Goal: Transaction & Acquisition: Purchase product/service

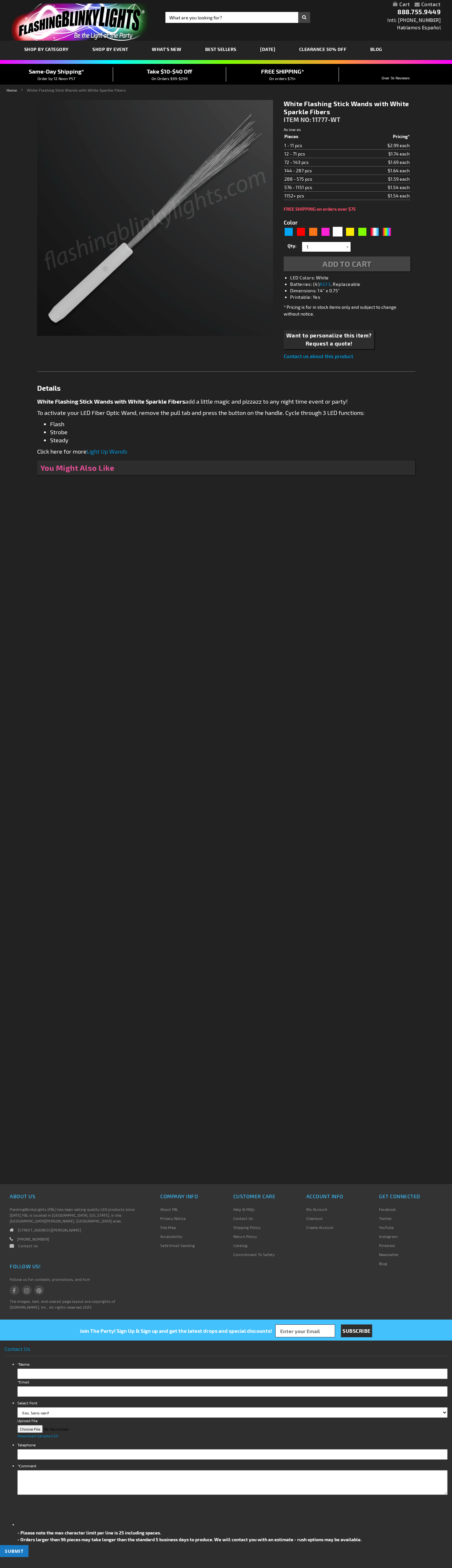
type input "5646"
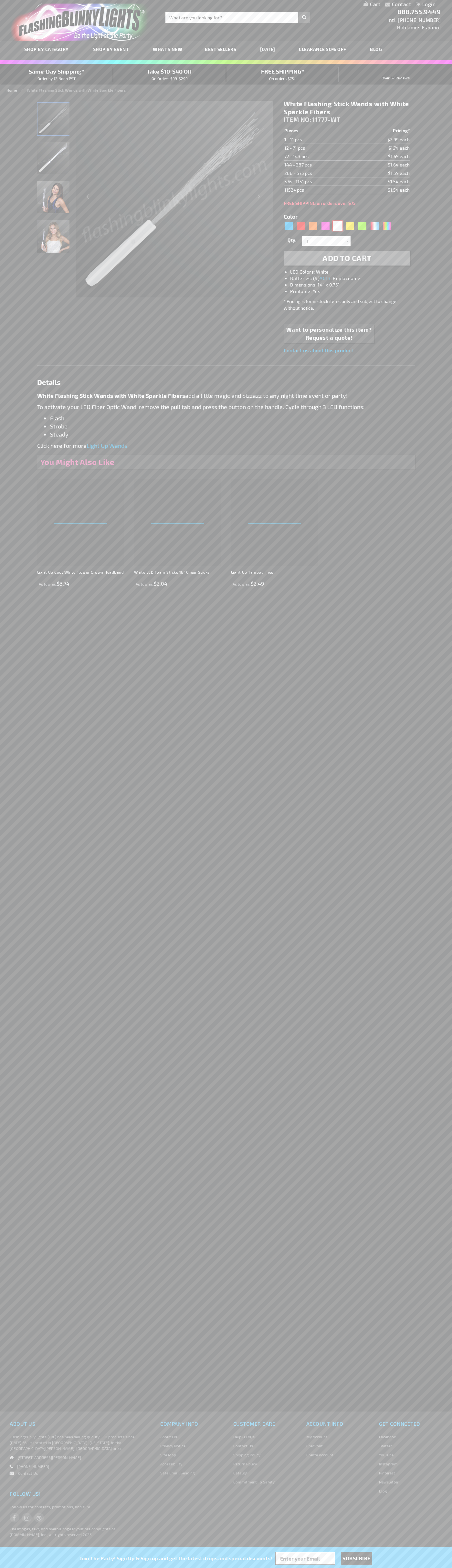
click at [337, 226] on div "White" at bounding box center [337, 226] width 10 height 10
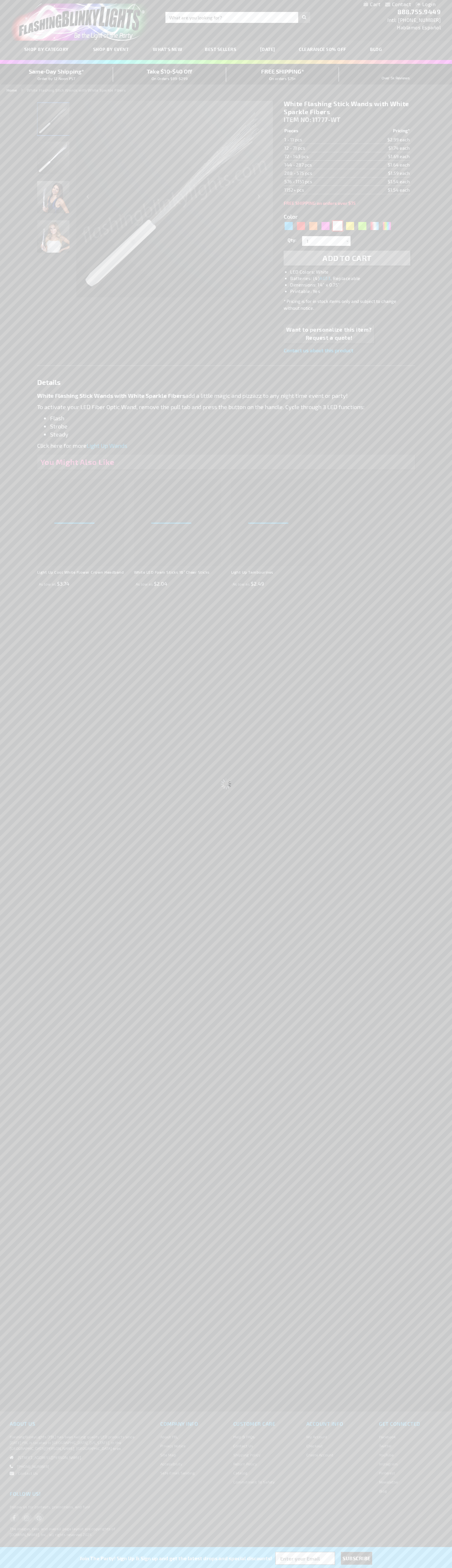
select select
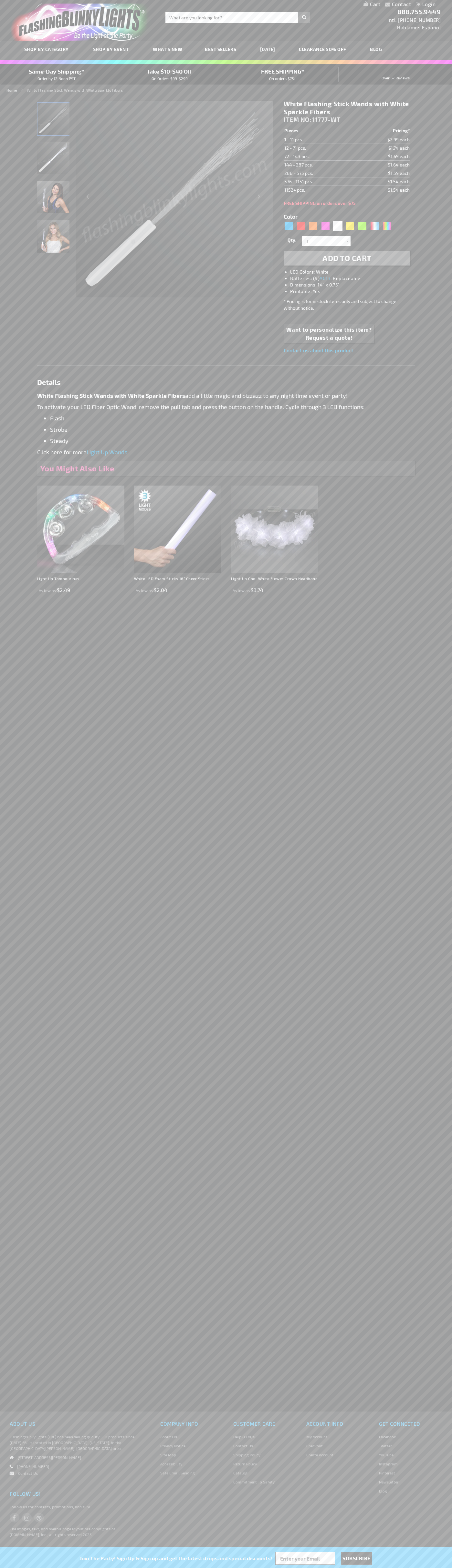
click at [347, 258] on span "Add to Cart" at bounding box center [347, 257] width 49 height 9
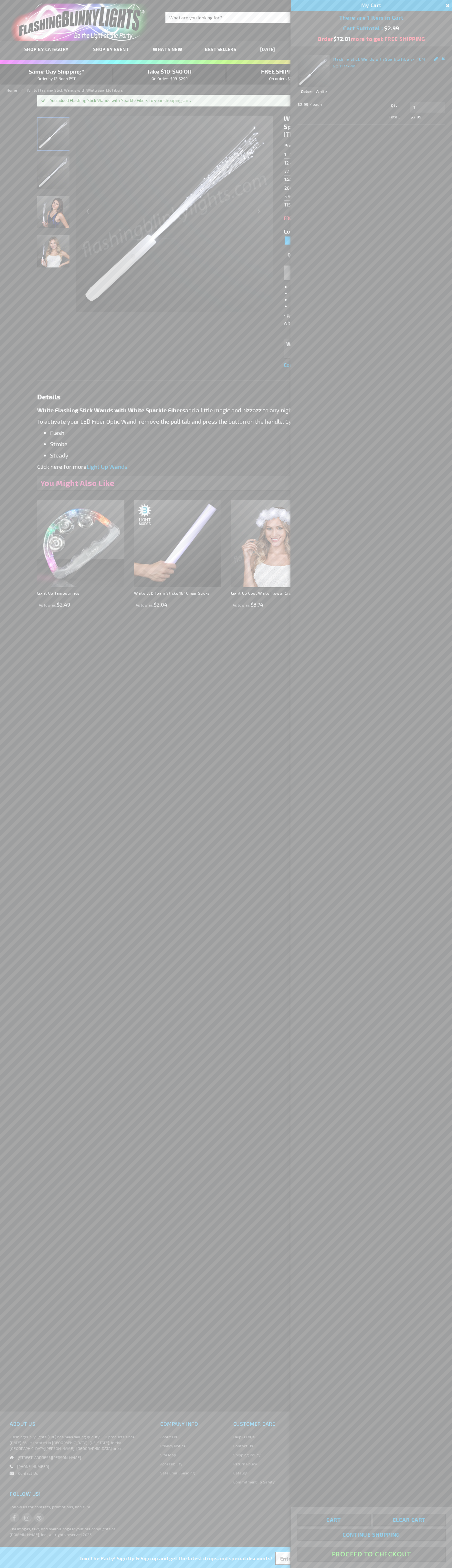
click at [371, 1554] on button "Proceed To Checkout" at bounding box center [371, 1554] width 148 height 15
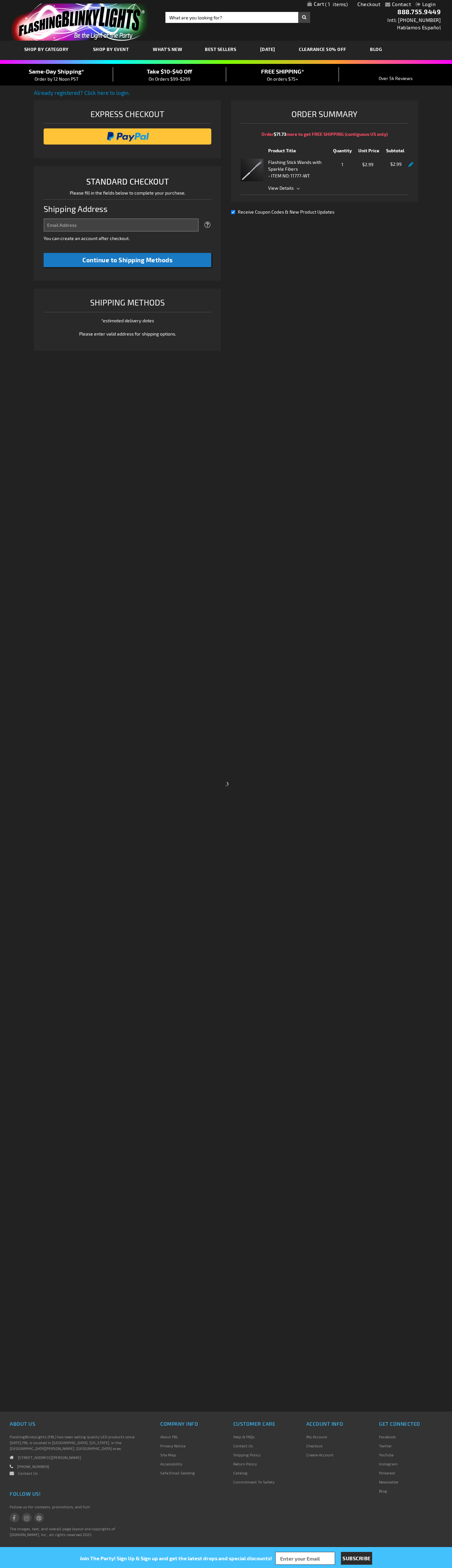
select select "US"
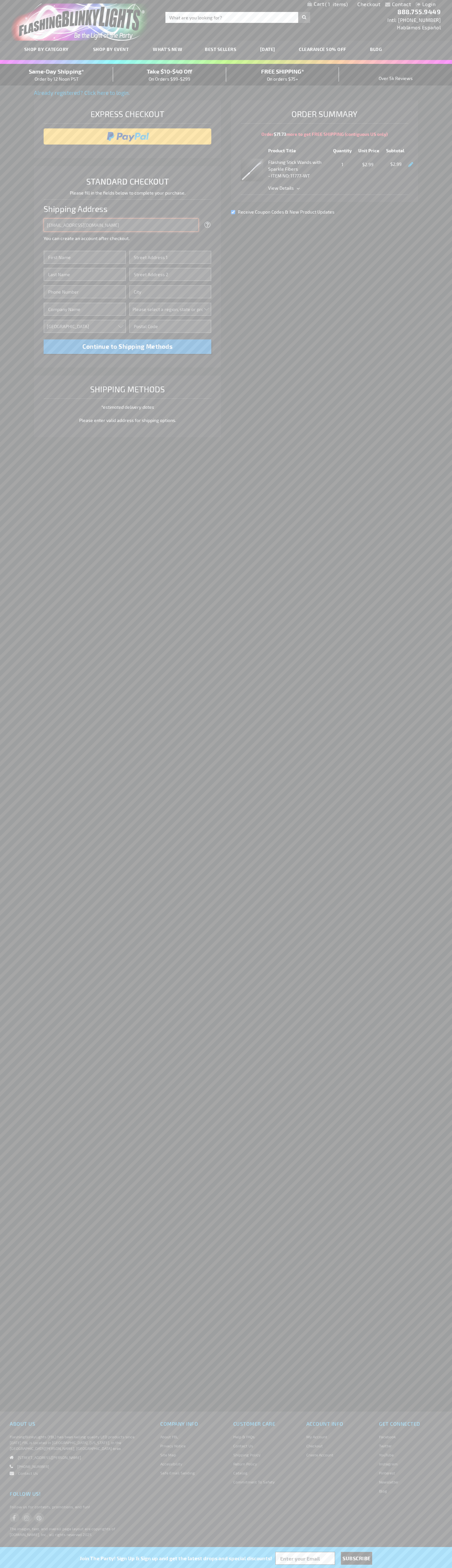
type input "johnsmith005@storebotmail.joonix.net"
type input "John"
type input "4581 Webb Street"
type input "First floor"
type input "pryor"
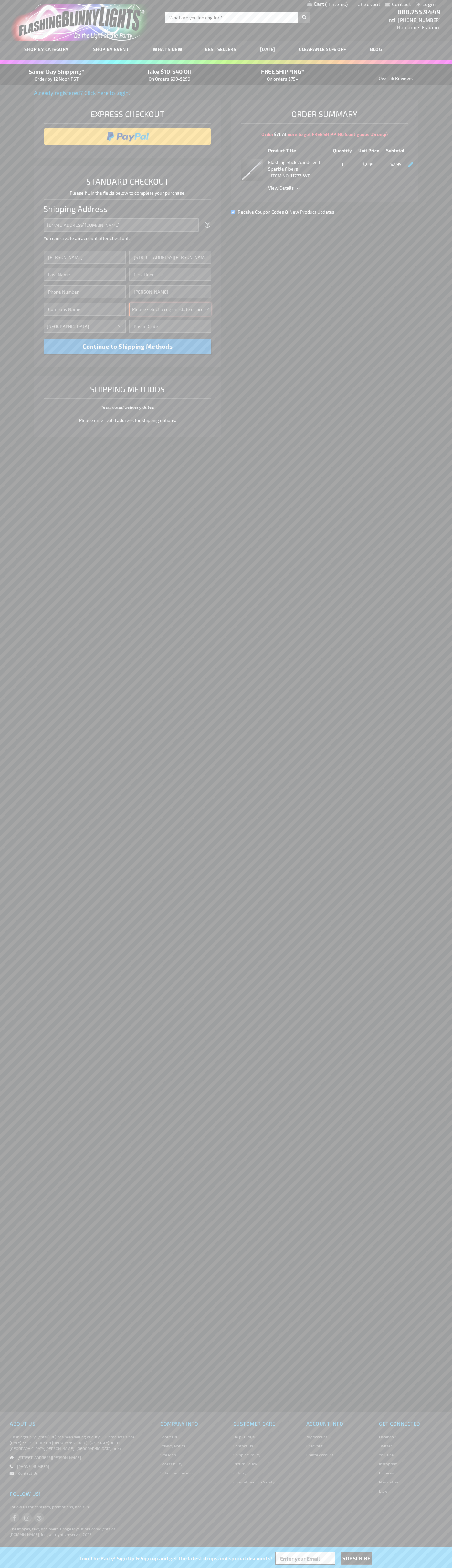
select select "48"
type input "74361"
type input "Smith"
type input "6502530000"
type input "John Smith"
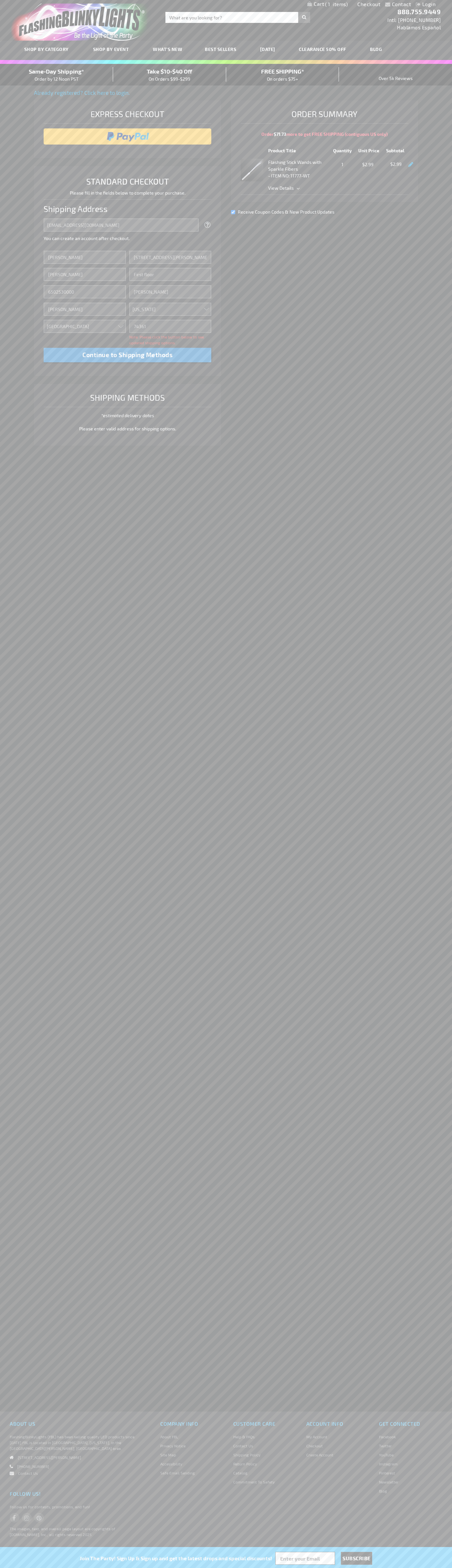
click at [57, 75] on div "Same-Day Shipping* Order by 12 Noon PST" at bounding box center [57, 74] width 113 height 15
click at [127, 136] on input "image" at bounding box center [127, 136] width 161 height 13
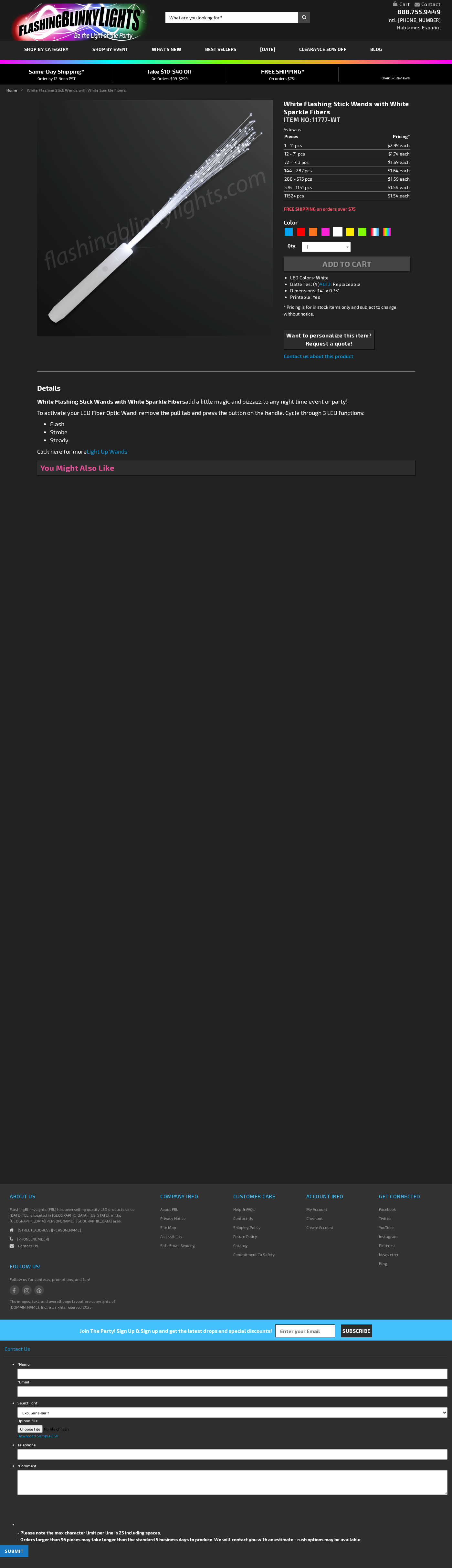
type input "5646"
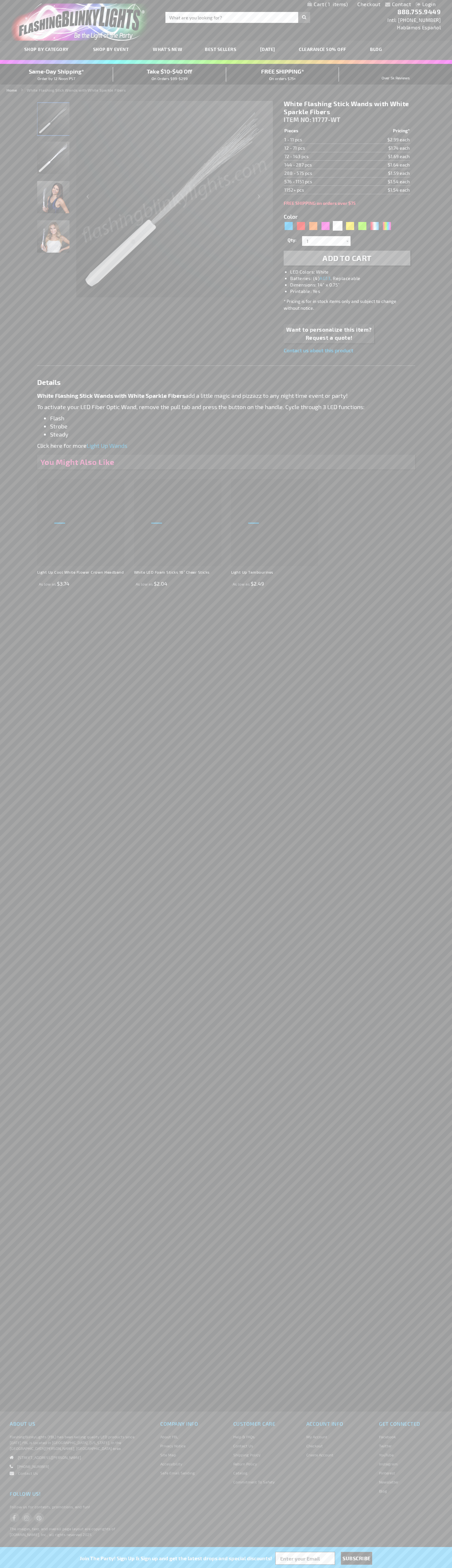
click at [327, 4] on span "1" at bounding box center [336, 4] width 23 height 6
